Goal: Register for event/course

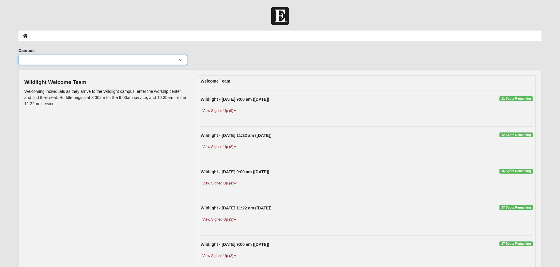
click at [180, 59] on select "Arlington Baymeadows Eleven22 Online Fleming Island Jesup Mandarin North Jax Or…" at bounding box center [103, 60] width 168 height 10
select select "17"
click at [19, 55] on select "Arlington Baymeadows Eleven22 Online Fleming Island Jesup Mandarin North Jax Or…" at bounding box center [103, 60] width 168 height 10
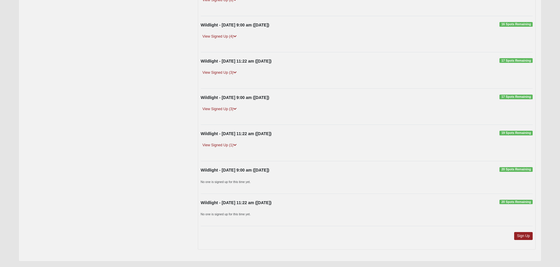
scroll to position [163, 0]
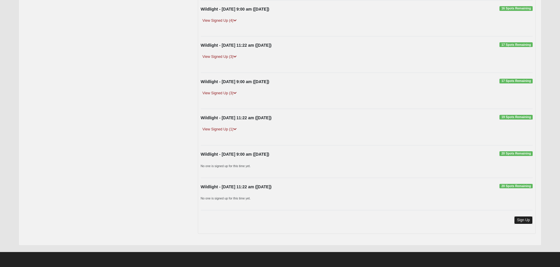
click at [519, 219] on link "Sign Up" at bounding box center [523, 220] width 19 height 8
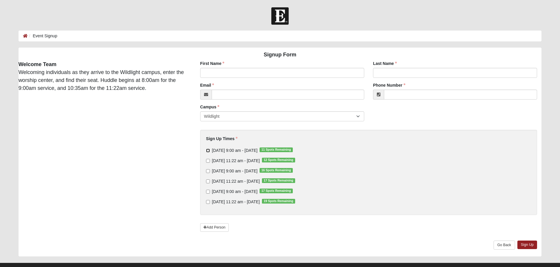
click at [209, 150] on input "Sunday 9:00 am - Aug 17 2025 11 Spots Remaining" at bounding box center [208, 151] width 4 height 4
checkbox input "true"
click at [214, 74] on input "First Name" at bounding box center [282, 73] width 164 height 10
type input "Melissa"
type input "Coxwell"
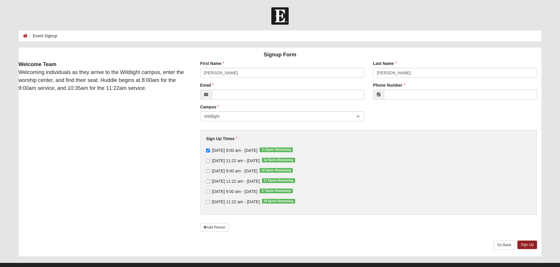
type input "projectc9@windstream.net"
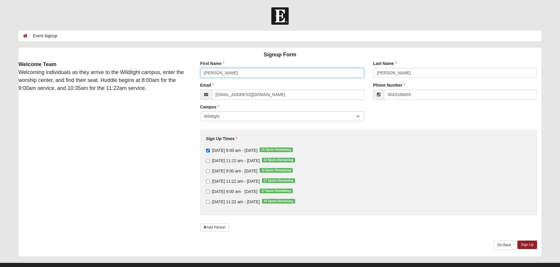
type input "(904) 316-8459"
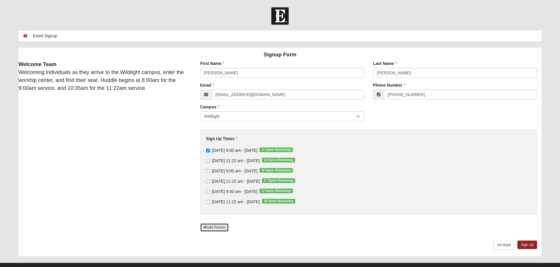
click at [208, 228] on link "Add Person" at bounding box center [214, 227] width 29 height 9
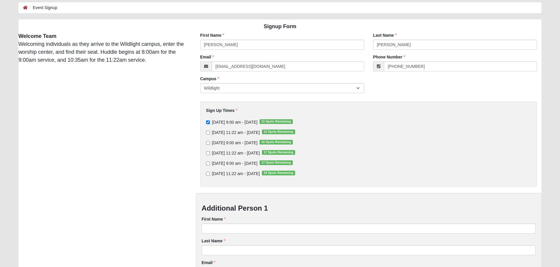
scroll to position [88, 0]
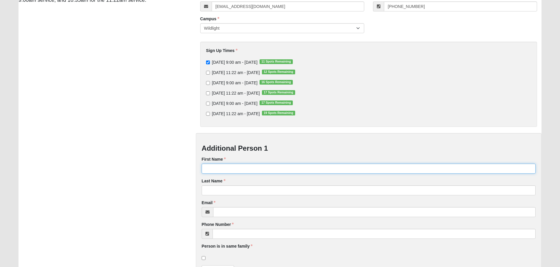
click at [217, 165] on input "First Name" at bounding box center [369, 169] width 334 height 10
type input "Ashley"
type input "Coxwell"
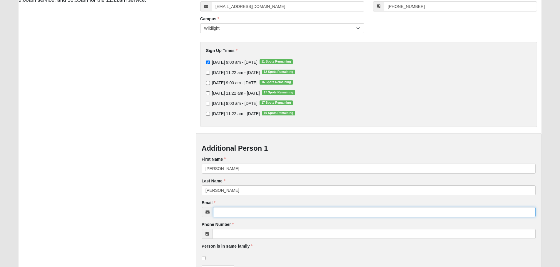
type input "projectc9@windstream.net"
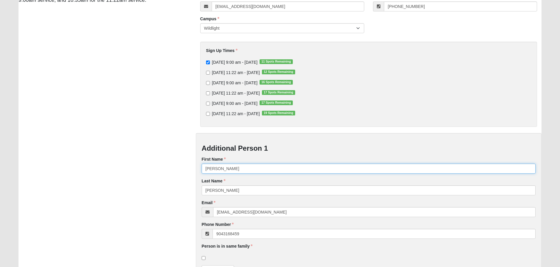
type input "(904) 316-8459"
click at [203, 256] on input "checkbox" at bounding box center [204, 258] width 4 height 4
checkbox input "true"
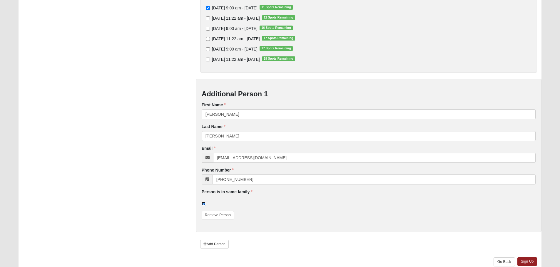
scroll to position [147, 0]
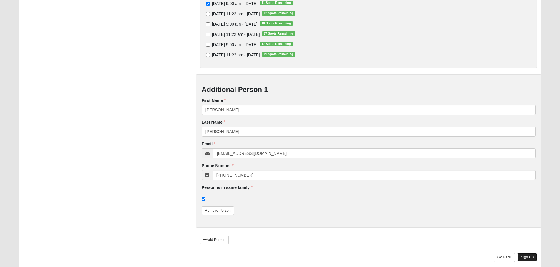
click at [526, 258] on link "Sign Up" at bounding box center [527, 257] width 20 height 9
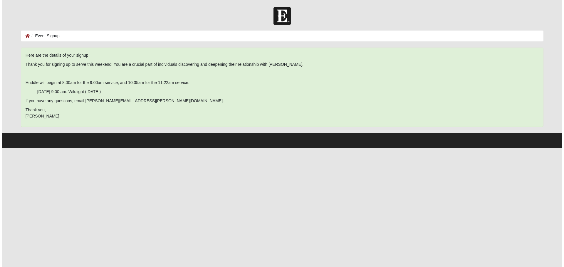
scroll to position [0, 0]
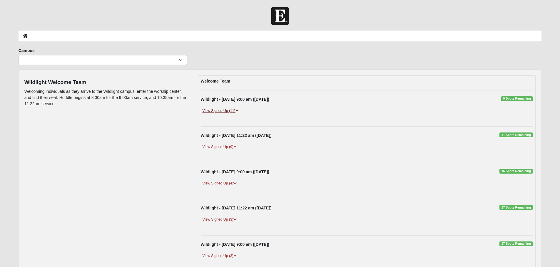
click at [226, 112] on link "View Signed Up (11)" at bounding box center [221, 111] width 40 height 6
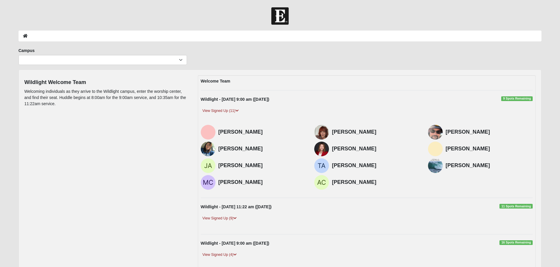
click at [437, 165] on img at bounding box center [435, 165] width 15 height 15
